Goal: Task Accomplishment & Management: Complete application form

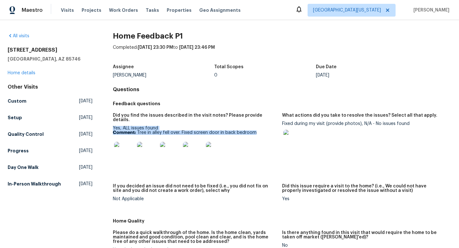
drag, startPoint x: 259, startPoint y: 127, endPoint x: 110, endPoint y: 121, distance: 148.9
click at [110, 121] on div "All visits 7349 S Avenida Perlina Tucson, AZ 85746 Home details Other Visits Cu…" at bounding box center [229, 250] width 443 height 434
copy figure "Yes, ALL issues found Comment: Tree in alley fell over. Fixed screen door in ba…"
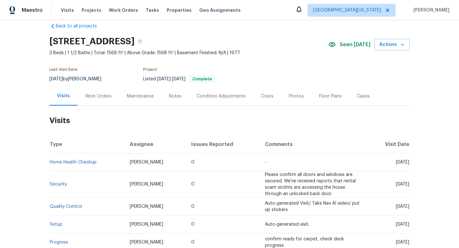
scroll to position [9, 0]
click at [99, 96] on div "Work Orders" at bounding box center [98, 97] width 26 height 6
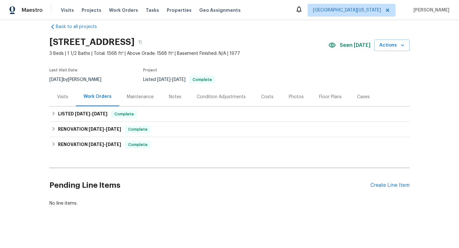
scroll to position [11, 0]
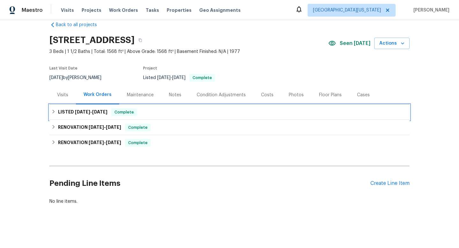
click at [107, 112] on span "[DATE]" at bounding box center [99, 112] width 15 height 4
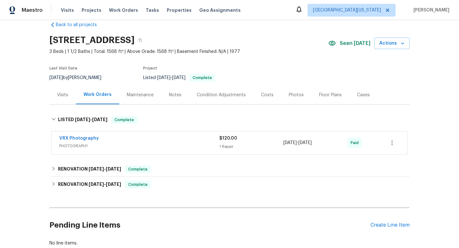
click at [370, 90] on div "Cases" at bounding box center [363, 94] width 28 height 19
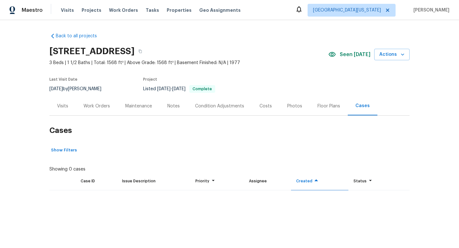
click at [363, 92] on section "[STREET_ADDRESS] 3 Beds | 1 1/2 Baths | Total: 1568 ft² | Above Grade: 1568 ft²…" at bounding box center [229, 70] width 360 height 54
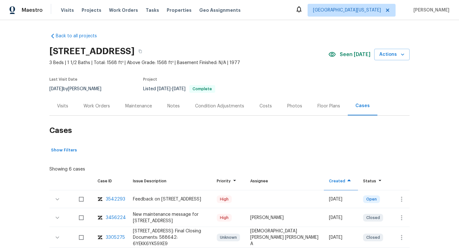
scroll to position [87, 0]
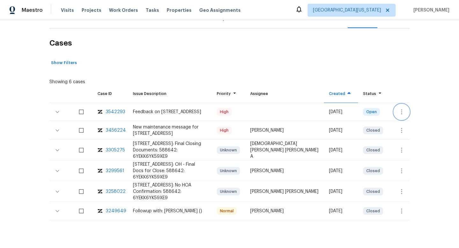
click at [400, 106] on button "button" at bounding box center [401, 111] width 15 height 15
click at [396, 107] on li "Create a visit" at bounding box center [421, 111] width 66 height 11
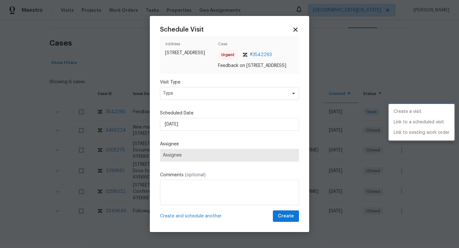
click at [166, 100] on div at bounding box center [229, 124] width 459 height 248
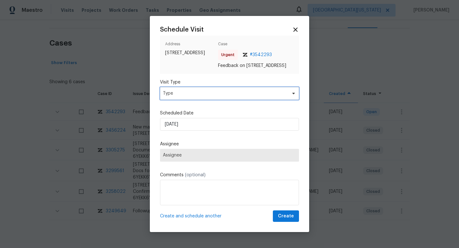
click at [167, 96] on span "Type" at bounding box center [225, 93] width 124 height 6
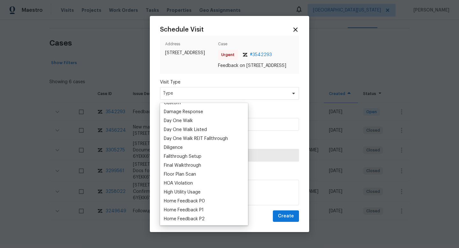
scroll to position [124, 0]
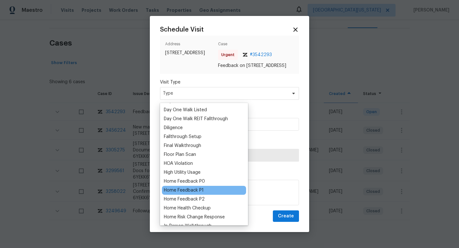
click at [190, 190] on div "Home Feedback P1" at bounding box center [184, 190] width 40 height 6
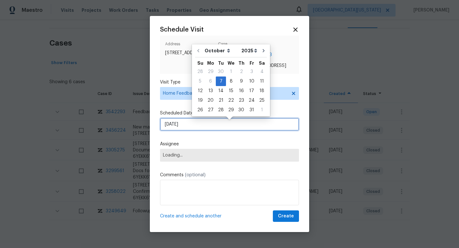
click at [194, 126] on input "[DATE]" at bounding box center [229, 124] width 139 height 13
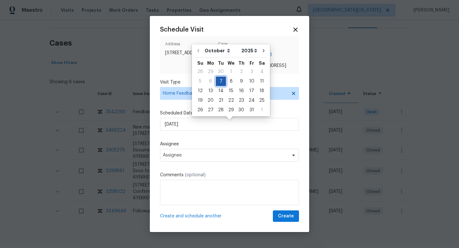
click at [219, 82] on div "7" at bounding box center [221, 81] width 10 height 9
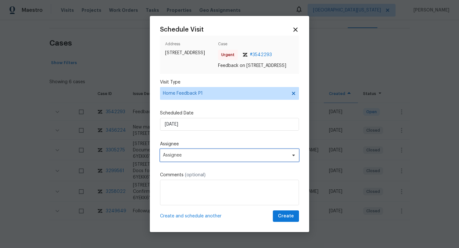
click at [181, 161] on span "Assignee" at bounding box center [229, 155] width 139 height 13
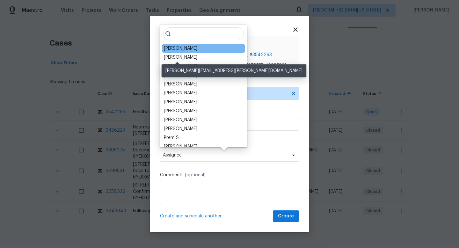
click at [184, 49] on div "[PERSON_NAME]" at bounding box center [180, 48] width 33 height 6
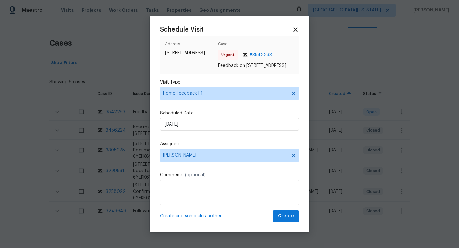
click at [359, 127] on div at bounding box center [229, 124] width 459 height 248
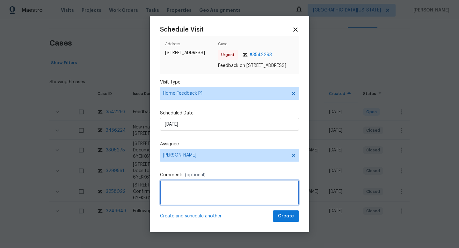
click at [214, 198] on textarea at bounding box center [229, 192] width 139 height 25
click at [191, 202] on textarea at bounding box center [229, 192] width 139 height 25
paste textarea "HPM VISIT NOTES: Flip State: DOM: No Of Time issue reported: Issue:"
click at [187, 186] on textarea "HPM VISIT NOTES: Flip State: DOM: No Of Time issue reported: Issue:" at bounding box center [229, 192] width 139 height 25
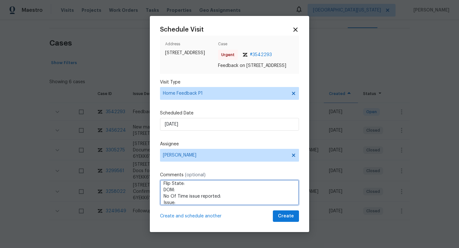
paste textarea "Listed"
click at [186, 194] on textarea "HPM VISIT NOTES: Flip State: Listed DOM: No Of Time issue reported: Issue:" at bounding box center [229, 192] width 139 height 25
click at [231, 197] on textarea "HPM VISIT NOTES: Flip State: Listed DOM:74 No Of Time issue reported: Issue:" at bounding box center [229, 192] width 139 height 25
click at [193, 203] on textarea "HPM VISIT NOTES: Flip State: Listed DOM:74 No Of Time issue reported:1 Issue:" at bounding box center [229, 192] width 139 height 25
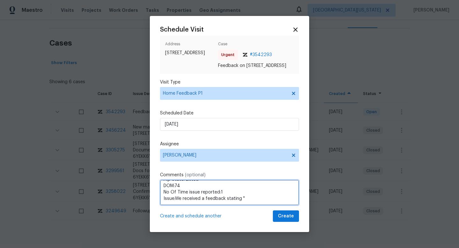
paste textarea "Property with jammed keypad, please review"
type textarea "HPM VISIT NOTES: Flip State: Listed DOM:74 No Of Time issue reported:1 Issue:We…"
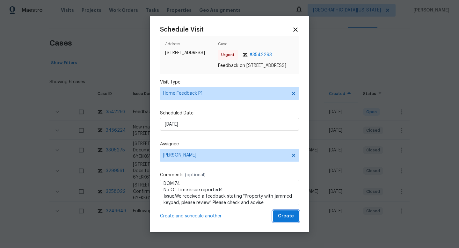
click at [282, 219] on span "Create" at bounding box center [286, 216] width 16 height 8
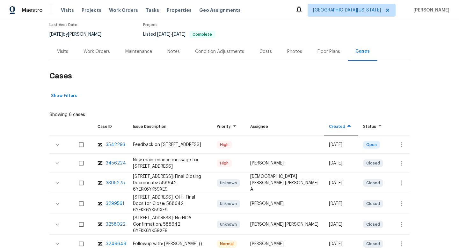
scroll to position [0, 0]
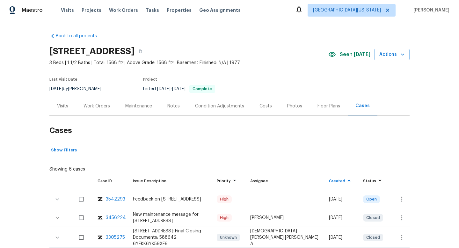
click at [65, 105] on div "Visits" at bounding box center [62, 106] width 11 height 6
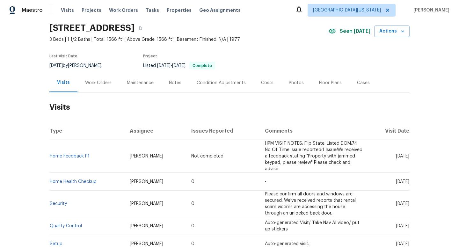
scroll to position [30, 0]
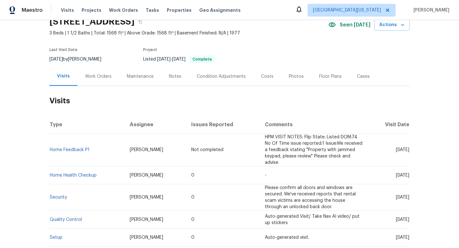
click at [396, 148] on span "[DATE]" at bounding box center [402, 149] width 13 height 4
copy span "[DATE]"
click at [396, 174] on span "[DATE]" at bounding box center [402, 175] width 13 height 4
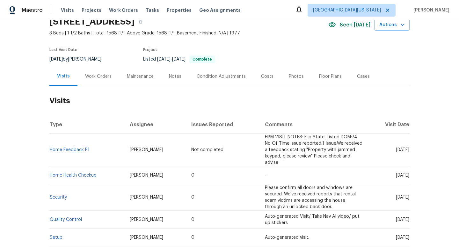
click at [396, 174] on span "[DATE]" at bounding box center [402, 175] width 13 height 4
copy span "[DATE]"
drag, startPoint x: 104, startPoint y: 173, endPoint x: 53, endPoint y: 172, distance: 51.3
click at [53, 172] on td "Home Health Checkup" at bounding box center [86, 175] width 75 height 18
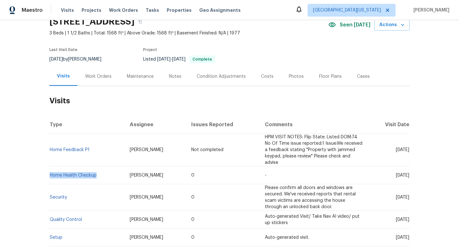
copy link "Home Health Checkup"
drag, startPoint x: 113, startPoint y: 59, endPoint x: 77, endPoint y: 59, distance: 35.7
click at [77, 59] on div "[DATE] by [PERSON_NAME]" at bounding box center [79, 59] width 60 height 8
copy div "[PERSON_NAME]"
drag, startPoint x: 99, startPoint y: 154, endPoint x: 50, endPoint y: 152, distance: 49.1
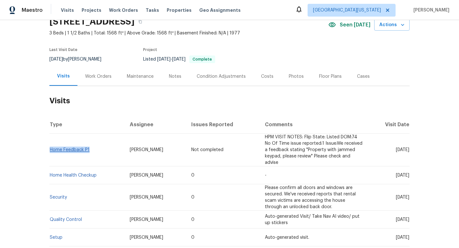
click at [50, 152] on td "Home Feedback P1" at bounding box center [86, 149] width 75 height 33
copy link "Home Feedback P1"
